Goal: Contribute content

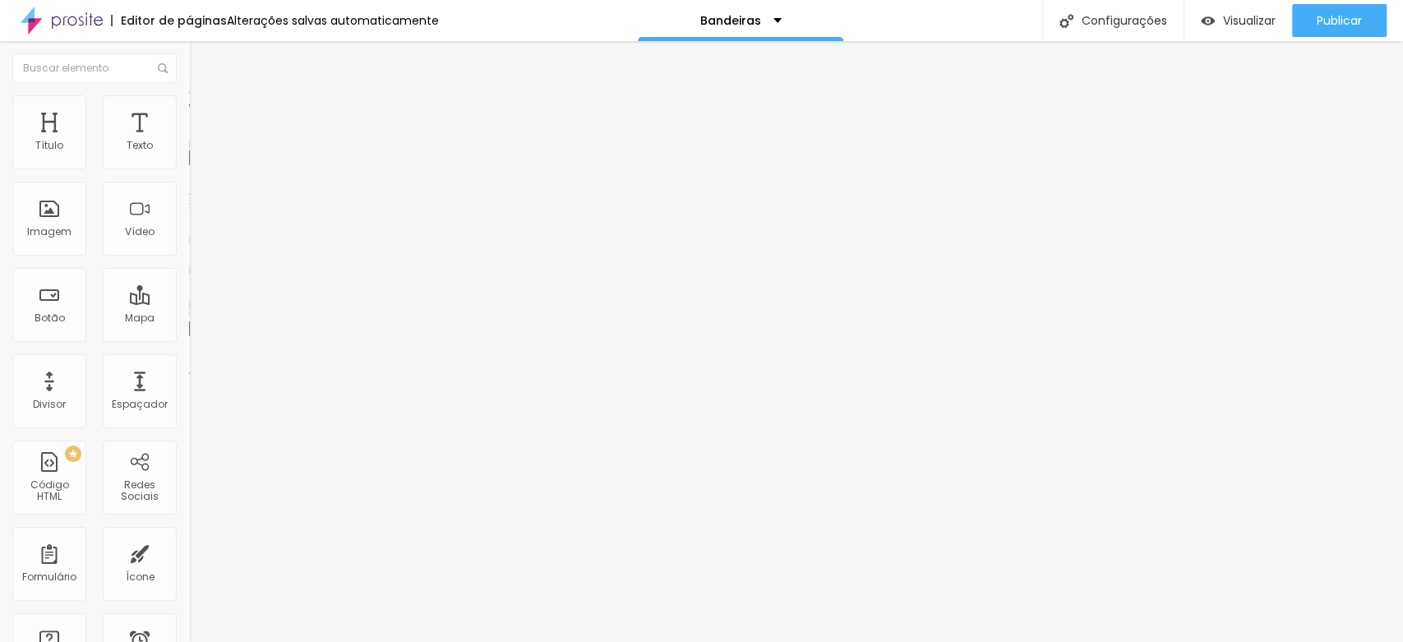
click at [204, 113] on font "Estilo" at bounding box center [216, 106] width 25 height 14
click at [189, 95] on li "Conteúdo" at bounding box center [283, 87] width 189 height 16
click at [189, 140] on div "Trocar imagem" at bounding box center [283, 134] width 189 height 12
click at [201, 58] on img "button" at bounding box center [207, 59] width 13 height 13
click at [189, 55] on button "Editar nulo" at bounding box center [283, 60] width 189 height 38
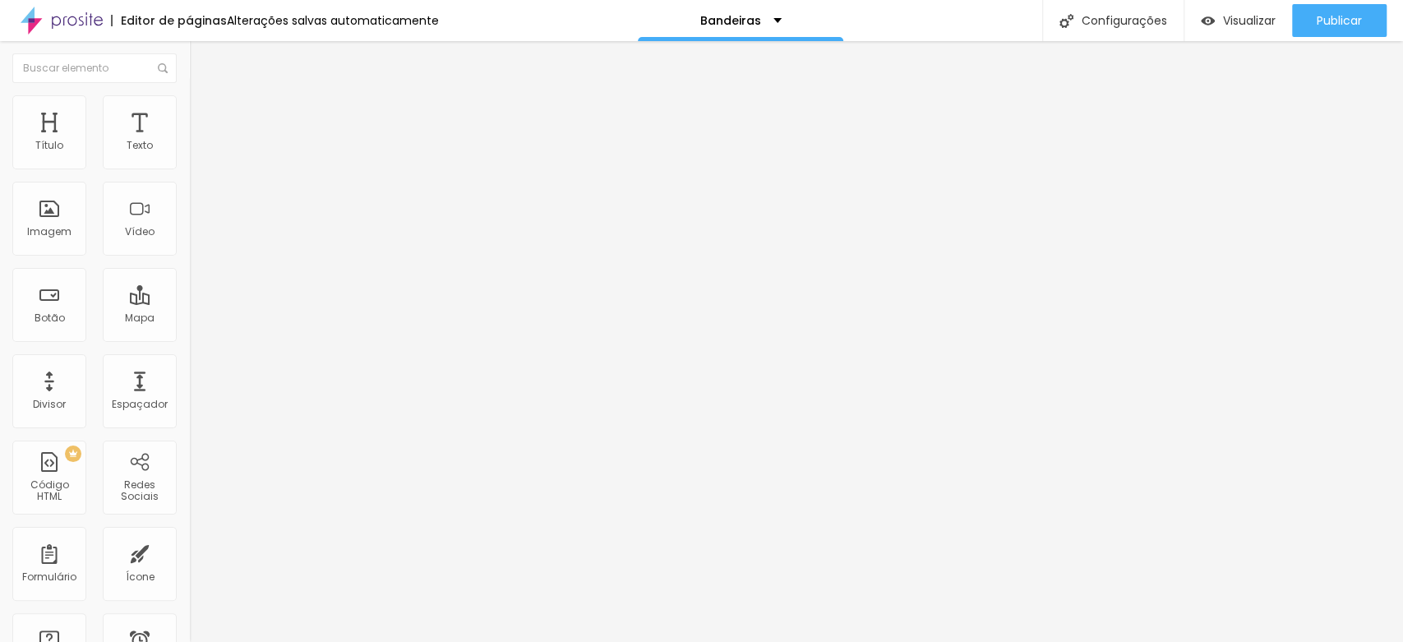
click at [79, 10] on img at bounding box center [62, 20] width 82 height 41
click at [1335, 7] on div "Publicar" at bounding box center [1338, 20] width 45 height 33
click at [76, 16] on img at bounding box center [62, 20] width 82 height 41
